Goal: Book appointment/travel/reservation

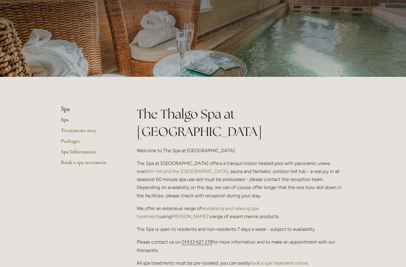
scroll to position [48, 0]
click at [71, 139] on link "Packages" at bounding box center [89, 143] width 57 height 11
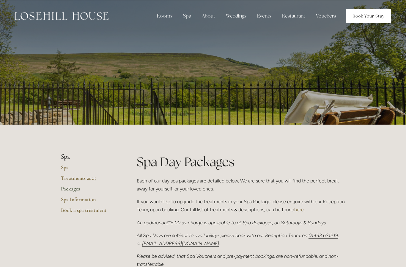
click at [374, 15] on link "Book Your Stay" at bounding box center [368, 16] width 45 height 14
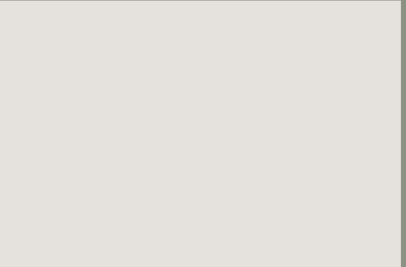
scroll to position [0, 5]
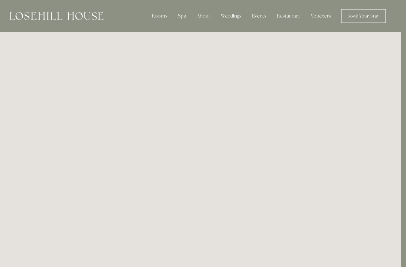
click at [187, 12] on div "Spa" at bounding box center [182, 16] width 18 height 12
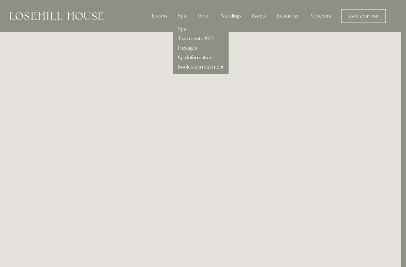
click at [215, 69] on link "Book a spa treatment" at bounding box center [201, 67] width 46 height 6
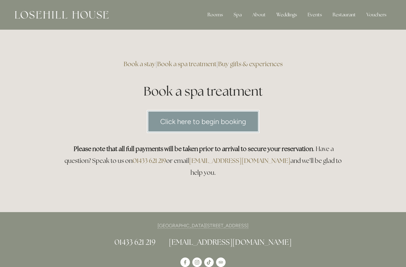
click at [243, 121] on link "Click here to begin booking" at bounding box center [203, 121] width 113 height 23
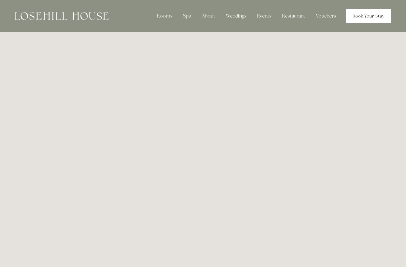
click at [382, 18] on link "Book Your Stay" at bounding box center [368, 16] width 45 height 14
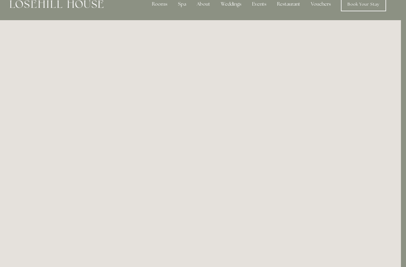
scroll to position [0, 5]
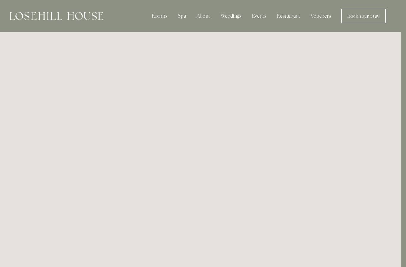
click at [185, 16] on div "Spa" at bounding box center [182, 16] width 18 height 12
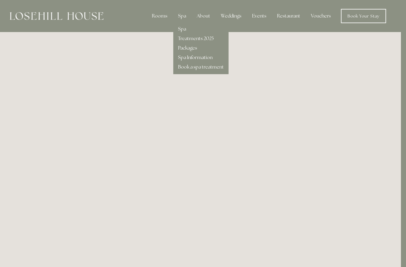
click at [209, 58] on link "Spa Information" at bounding box center [195, 57] width 34 height 6
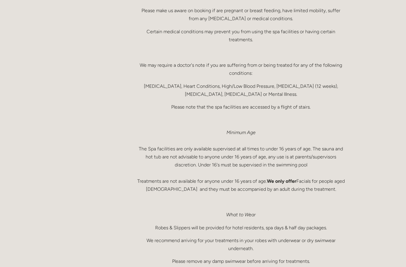
scroll to position [282, 0]
click at [327, 119] on p at bounding box center [241, 119] width 208 height 8
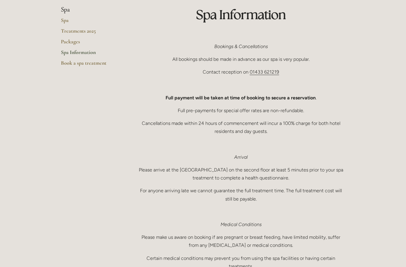
scroll to position [0, 0]
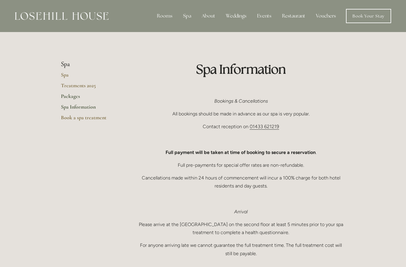
click at [76, 98] on link "Packages" at bounding box center [89, 98] width 57 height 11
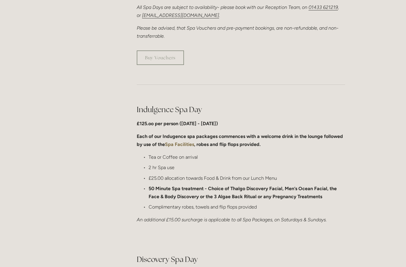
scroll to position [245, 0]
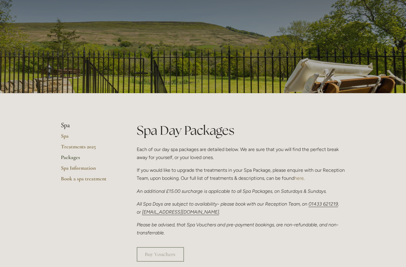
scroll to position [0, 0]
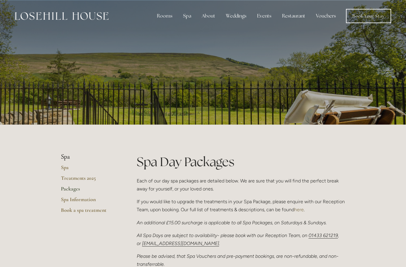
click at [188, 15] on div "Spa" at bounding box center [187, 16] width 18 height 12
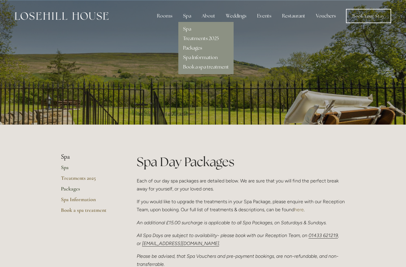
click at [65, 167] on link "Spa" at bounding box center [89, 169] width 57 height 11
